Goal: Task Accomplishment & Management: Complete application form

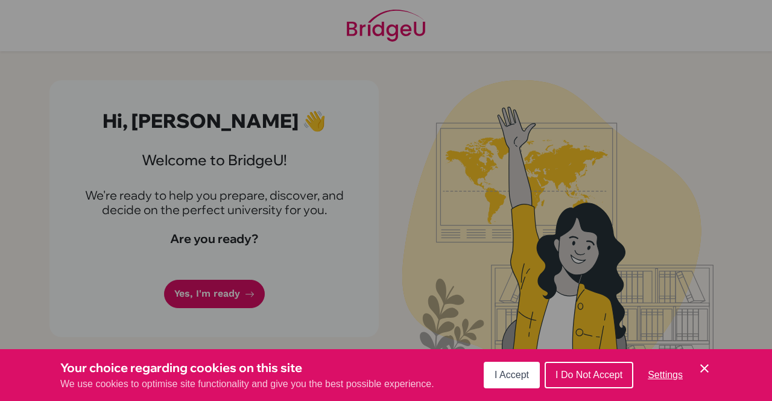
click at [710, 372] on icon "Cookie Control Close Icon" at bounding box center [704, 368] width 14 height 14
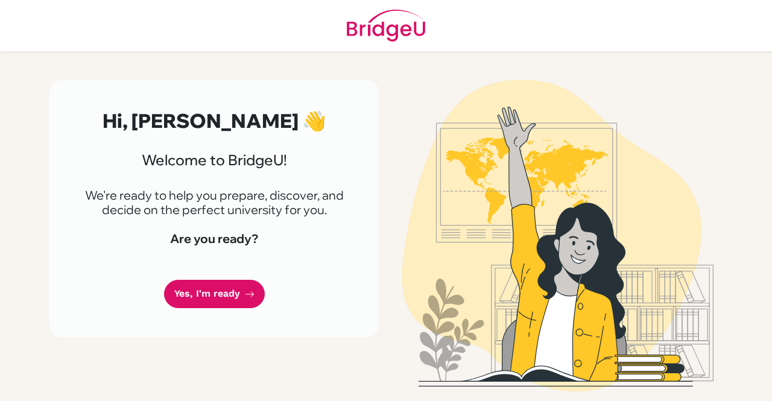
click at [213, 287] on link "Yes, I'm ready" at bounding box center [214, 294] width 101 height 28
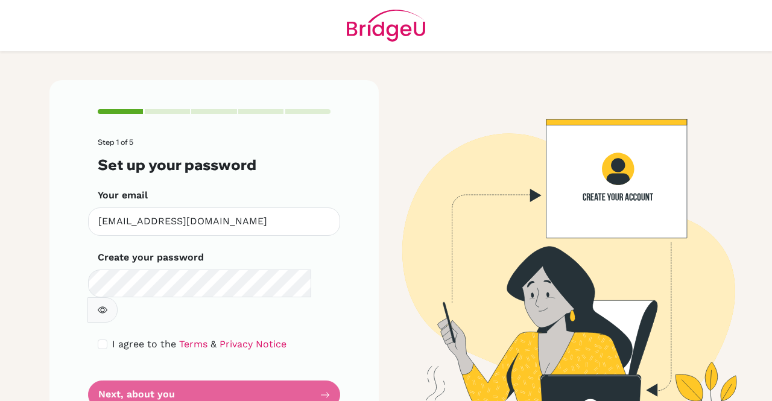
click at [163, 375] on form "Step 1 of 5 Set up your password Your email 2778@masdubai.ae Invalid email Crea…" at bounding box center [214, 273] width 233 height 271
click at [320, 369] on form "Step 1 of 5 Set up your password Your email 2778@masdubai.ae Invalid email Crea…" at bounding box center [214, 273] width 233 height 271
click at [101, 340] on input "checkbox" at bounding box center [103, 345] width 10 height 10
checkbox input "true"
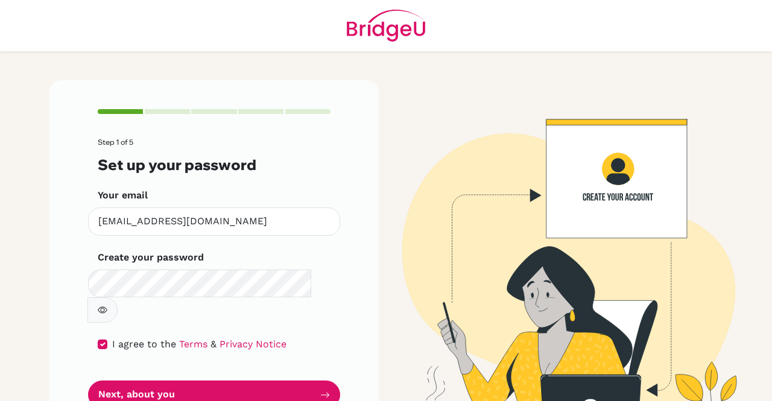
click at [217, 381] on button "Next, about you" at bounding box center [214, 395] width 252 height 28
